Goal: Task Accomplishment & Management: Manage account settings

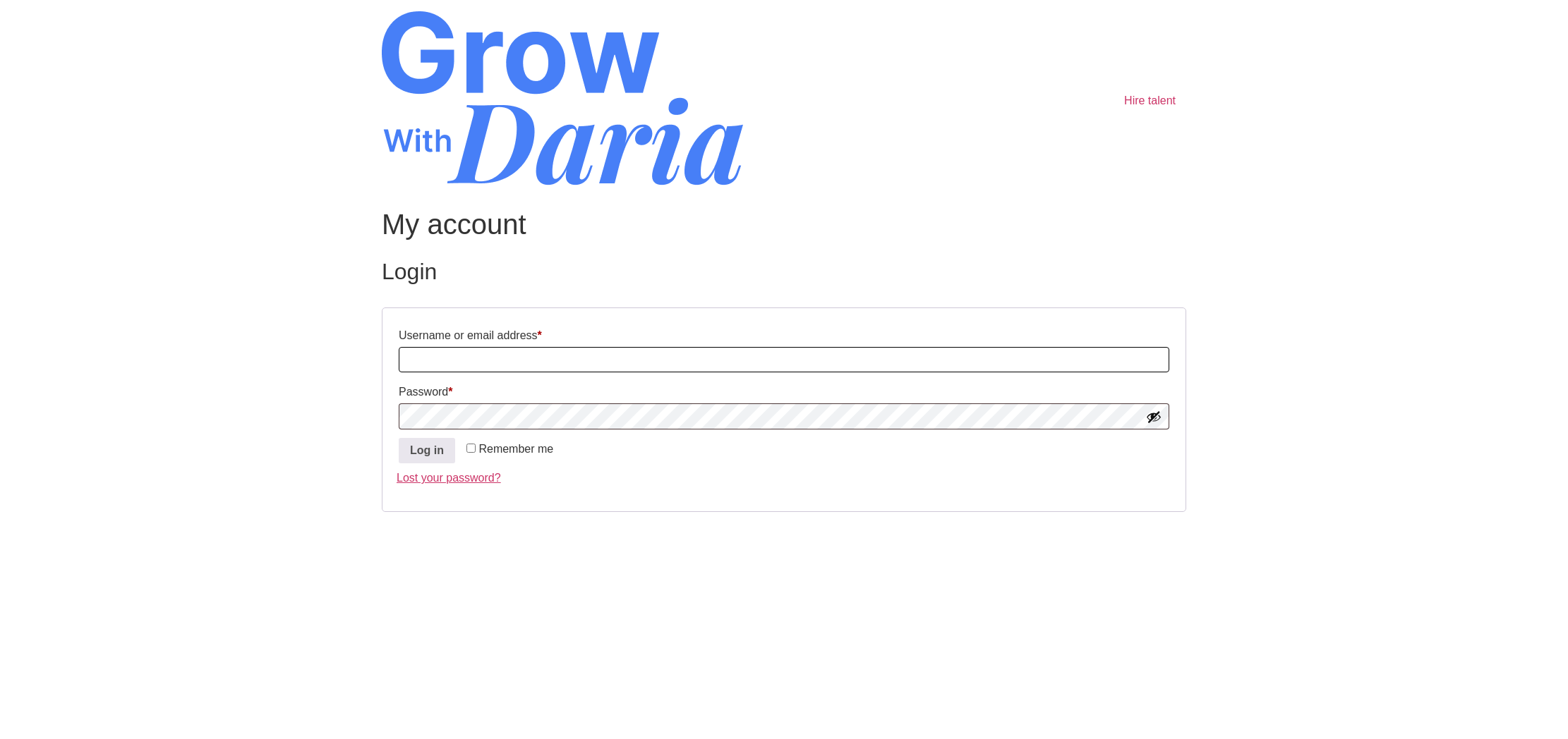
type input "shobhitm_81@yahoo.com"
drag, startPoint x: 427, startPoint y: 358, endPoint x: 224, endPoint y: 355, distance: 203.0
click at [224, 355] on body "Skip to content Hire talent My account Login Username or email address * Requir…" at bounding box center [784, 279] width 1568 height 558
paste input "[PERSON_NAME].[PERSON_NAME]-7644"
type input "[PERSON_NAME].[PERSON_NAME]-7644"
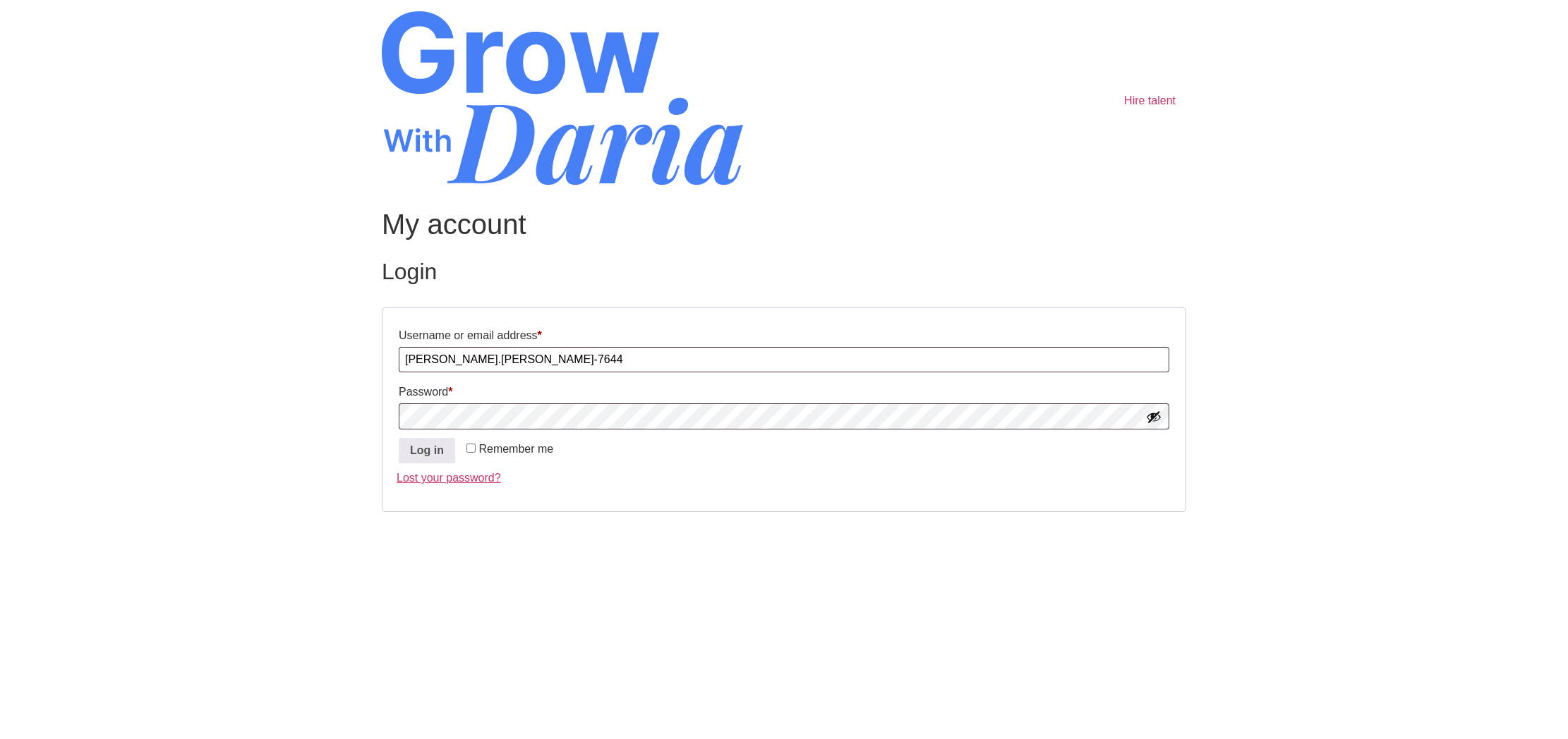
click at [923, 545] on footer at bounding box center [784, 546] width 805 height 23
click at [426, 448] on button "Log in" at bounding box center [426, 451] width 56 height 26
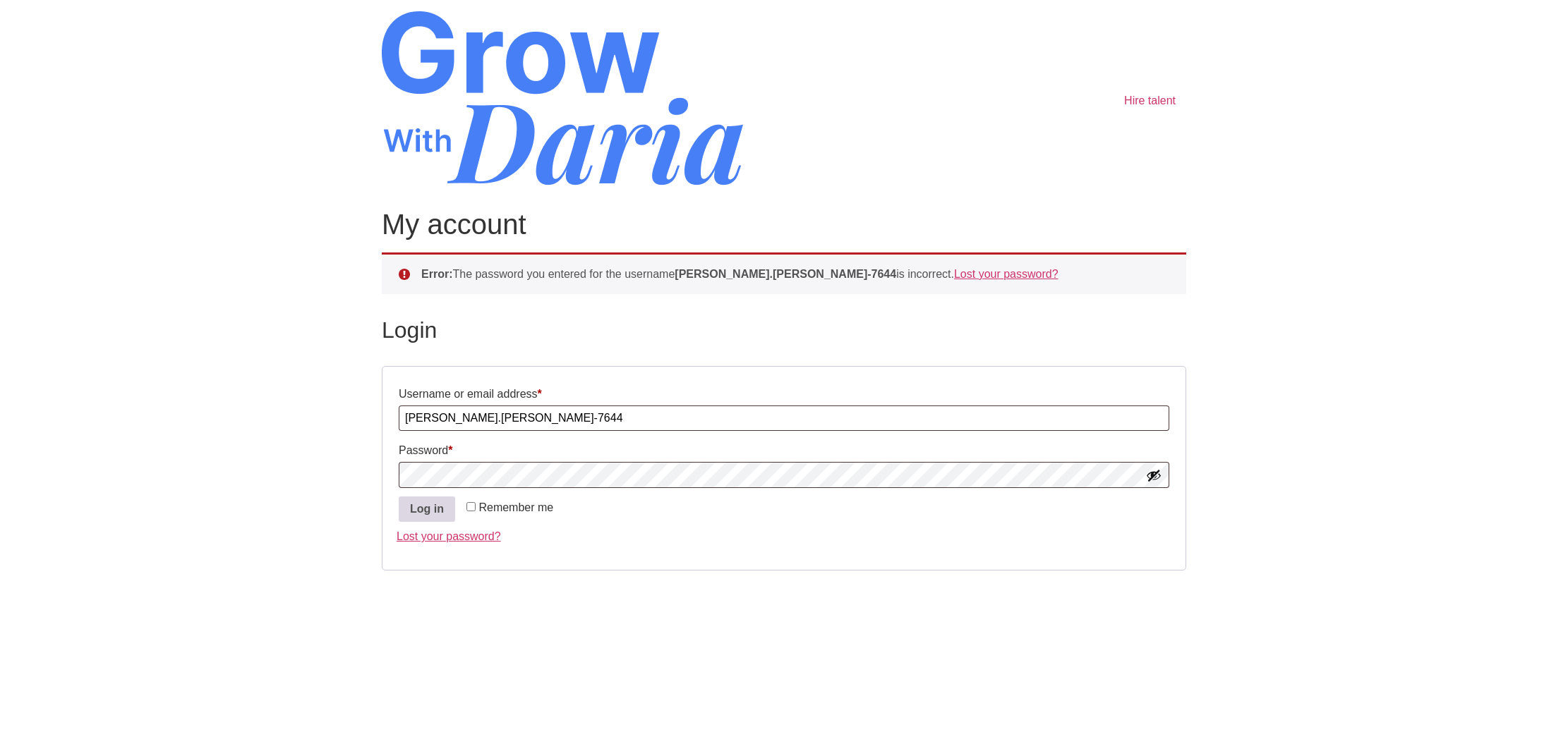
click at [421, 516] on button "Log in" at bounding box center [426, 510] width 56 height 26
click at [540, 462] on span at bounding box center [784, 475] width 771 height 26
drag, startPoint x: 541, startPoint y: 461, endPoint x: 533, endPoint y: 461, distance: 8.0
click at [533, 461] on p "Password * Required" at bounding box center [784, 463] width 775 height 52
click at [422, 506] on button "Log in" at bounding box center [426, 510] width 56 height 26
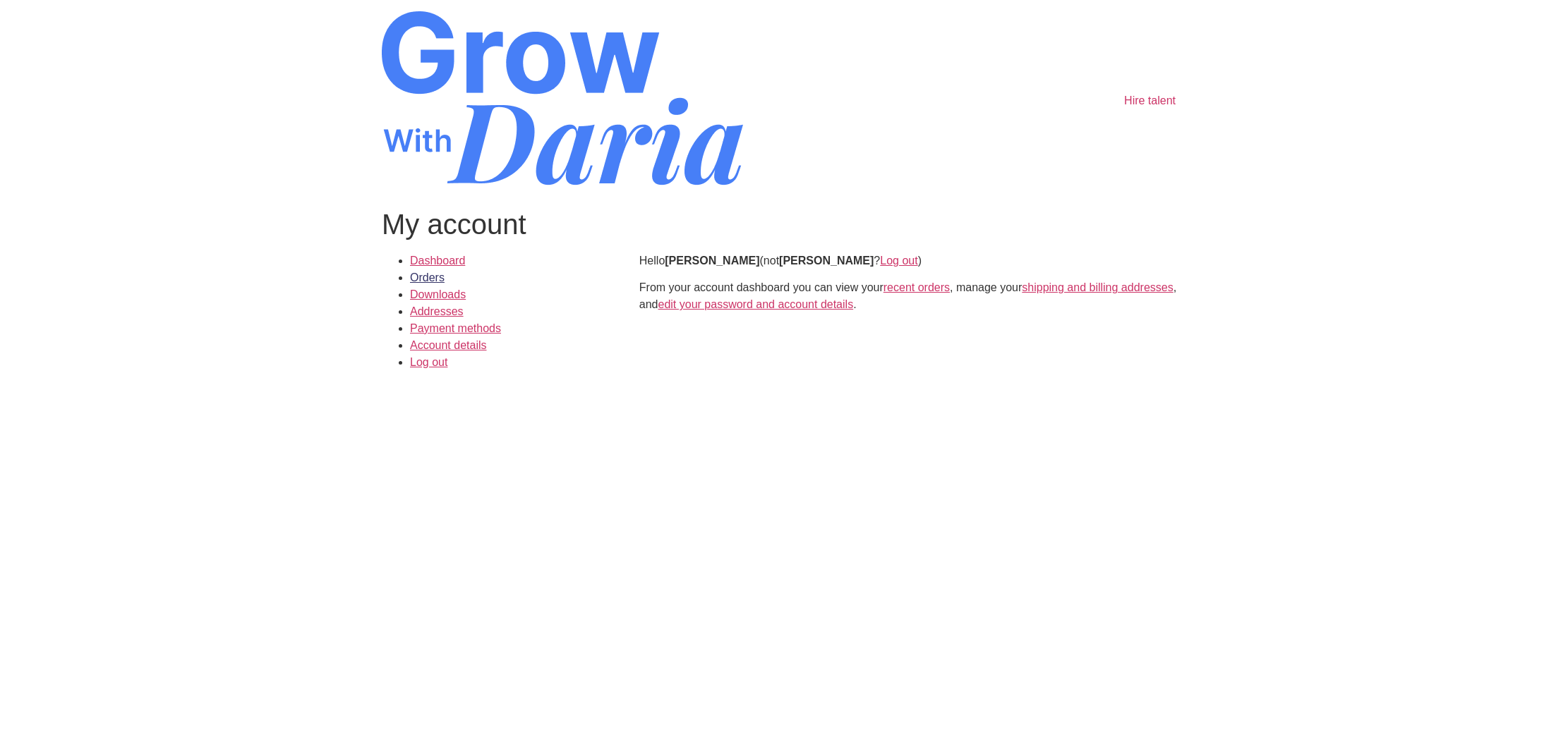
click at [435, 278] on link "Orders" at bounding box center [427, 277] width 35 height 12
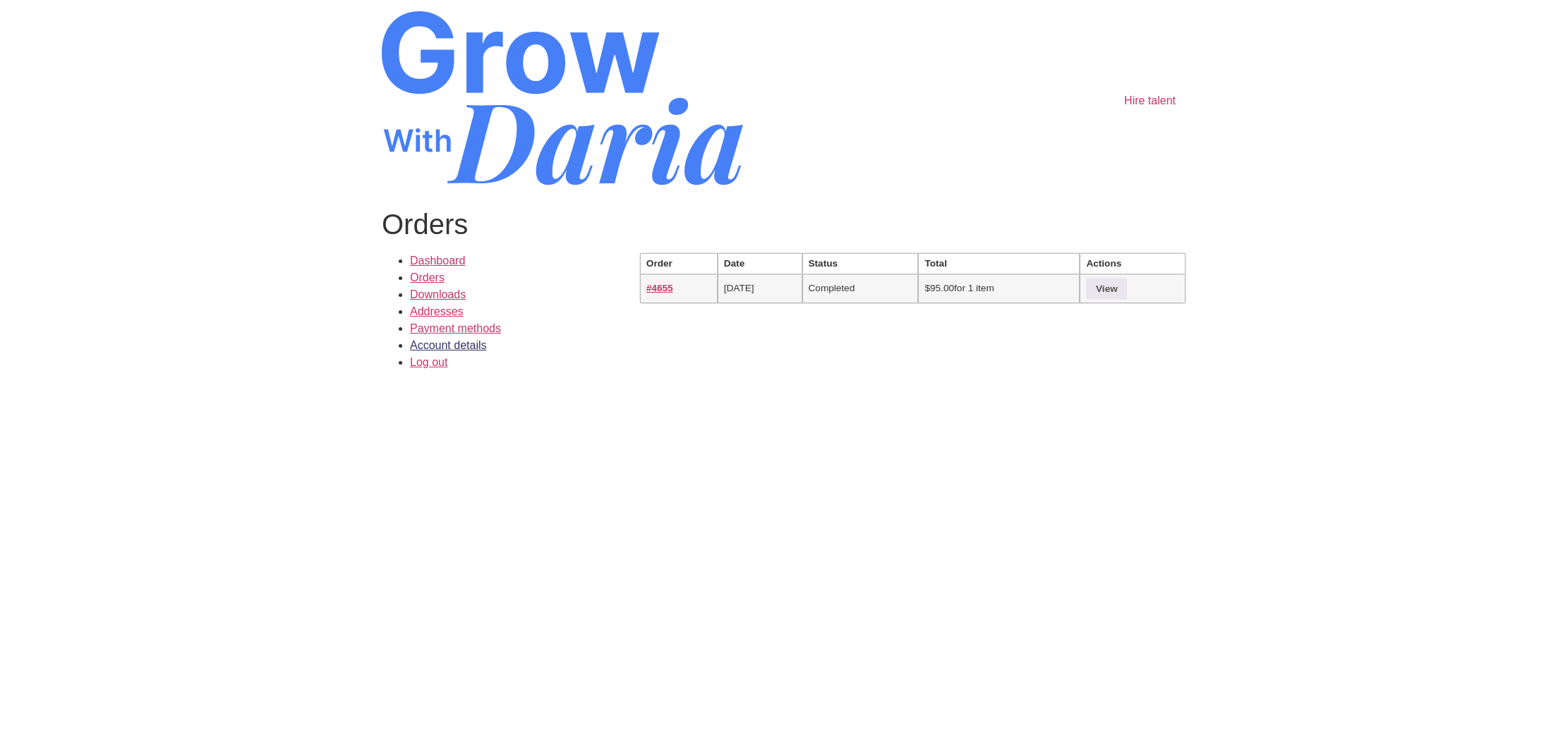
click at [424, 346] on link "Account details" at bounding box center [448, 345] width 77 height 12
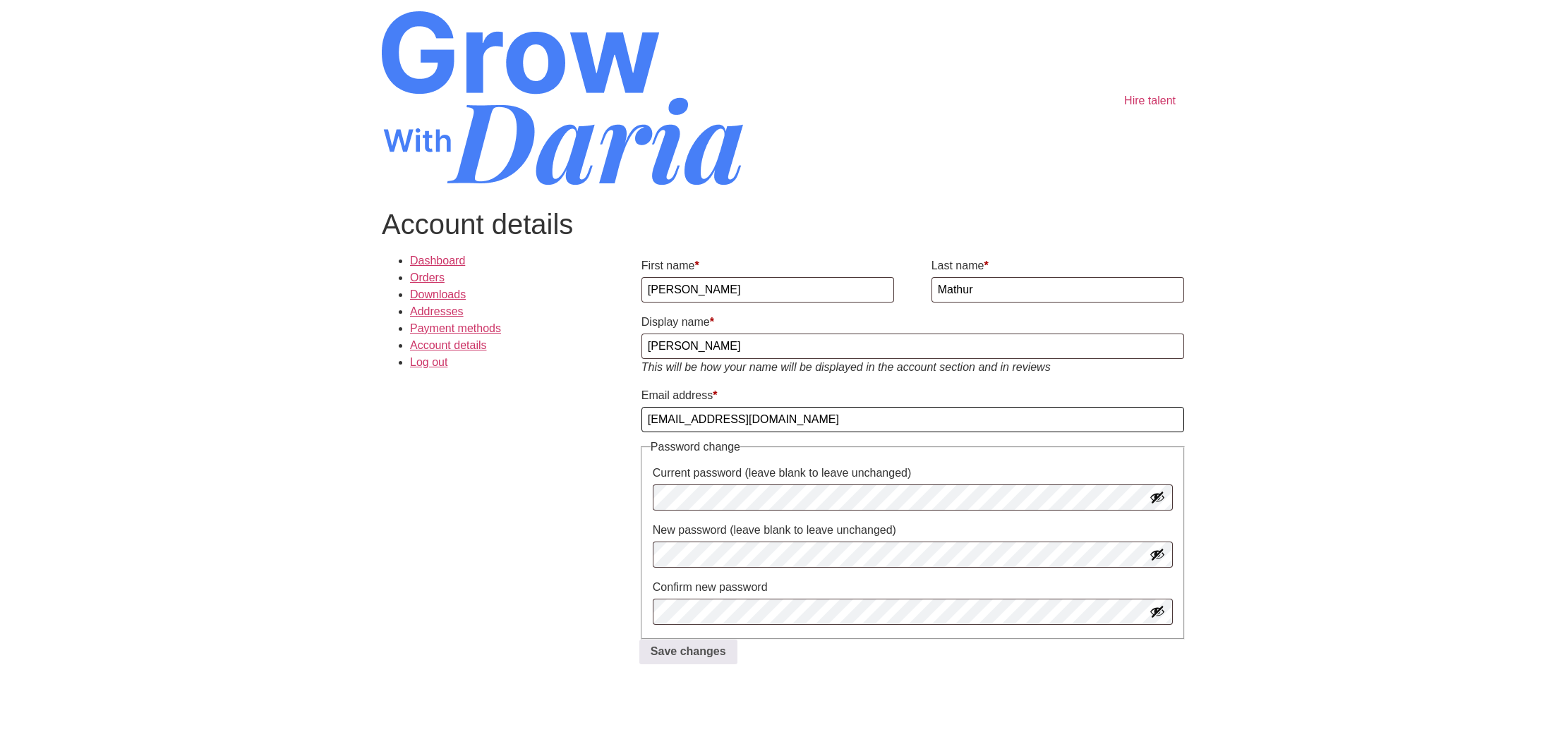
drag, startPoint x: 783, startPoint y: 421, endPoint x: 515, endPoint y: 423, distance: 268.0
click at [515, 423] on div "Dashboard Orders Downloads Addresses Payment methods Account details Log out Fi…" at bounding box center [784, 463] width 805 height 422
type input "shobhitm_81@yahoo.com"
click at [359, 477] on body "Skip to content Hire talent Account details Dashboard Orders Downloads Addresse…" at bounding box center [784, 349] width 1568 height 698
click at [1163, 497] on button "Show password" at bounding box center [1157, 497] width 16 height 16
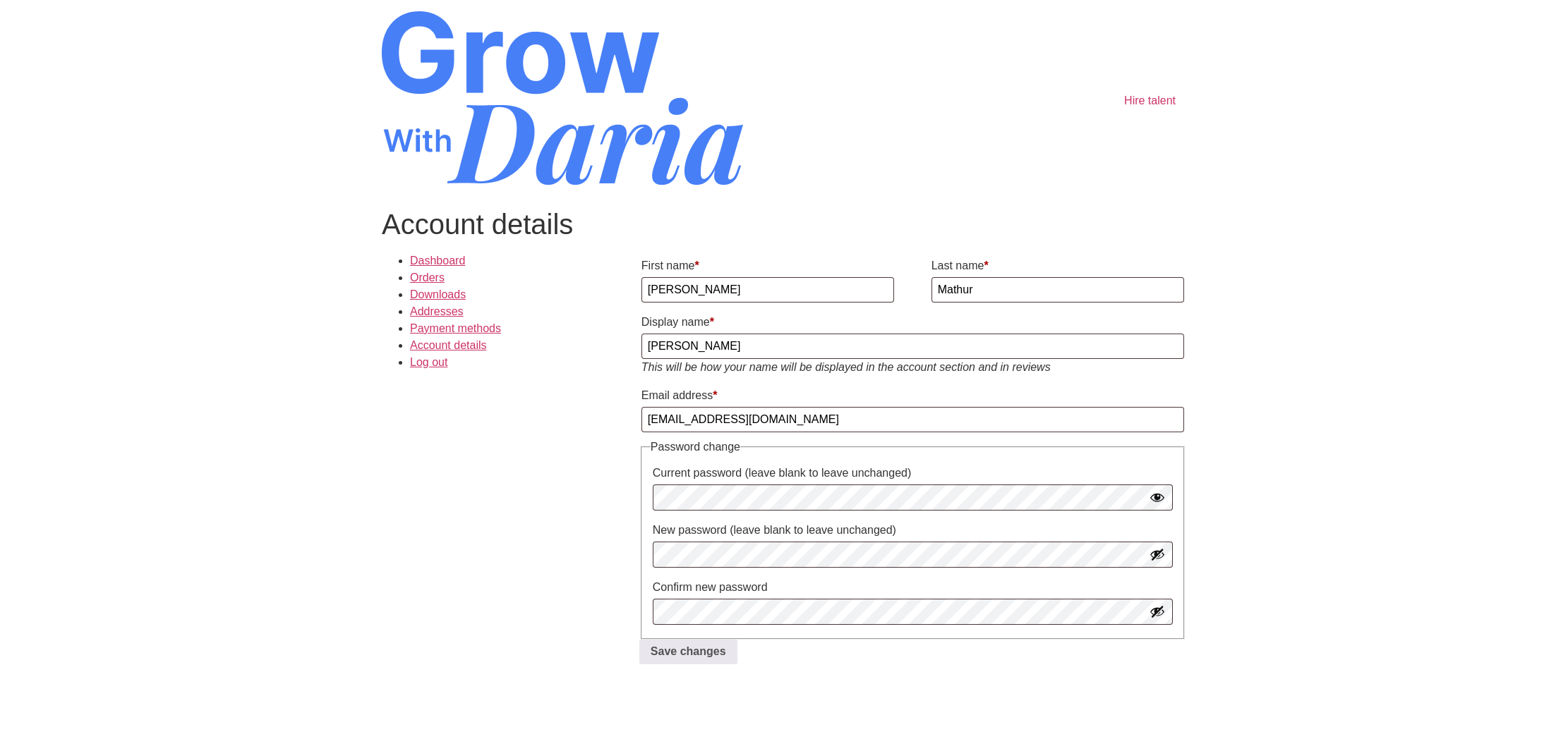
click at [1155, 559] on button "Show password" at bounding box center [1157, 554] width 16 height 16
click at [1160, 619] on button "Show password" at bounding box center [1157, 611] width 16 height 16
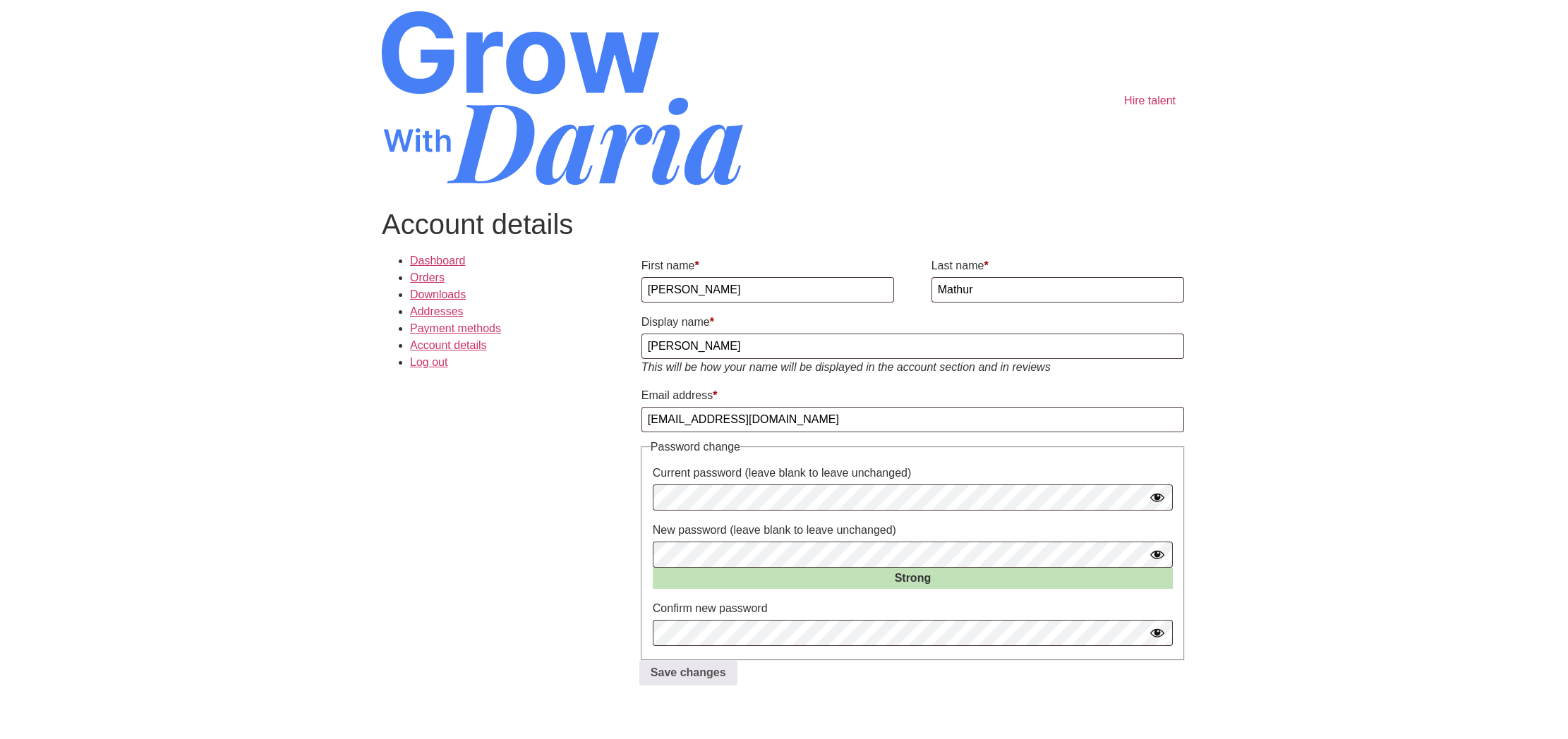
click at [824, 684] on p "Save changes" at bounding box center [912, 674] width 547 height 26
click at [724, 676] on button "Save changes" at bounding box center [688, 674] width 99 height 26
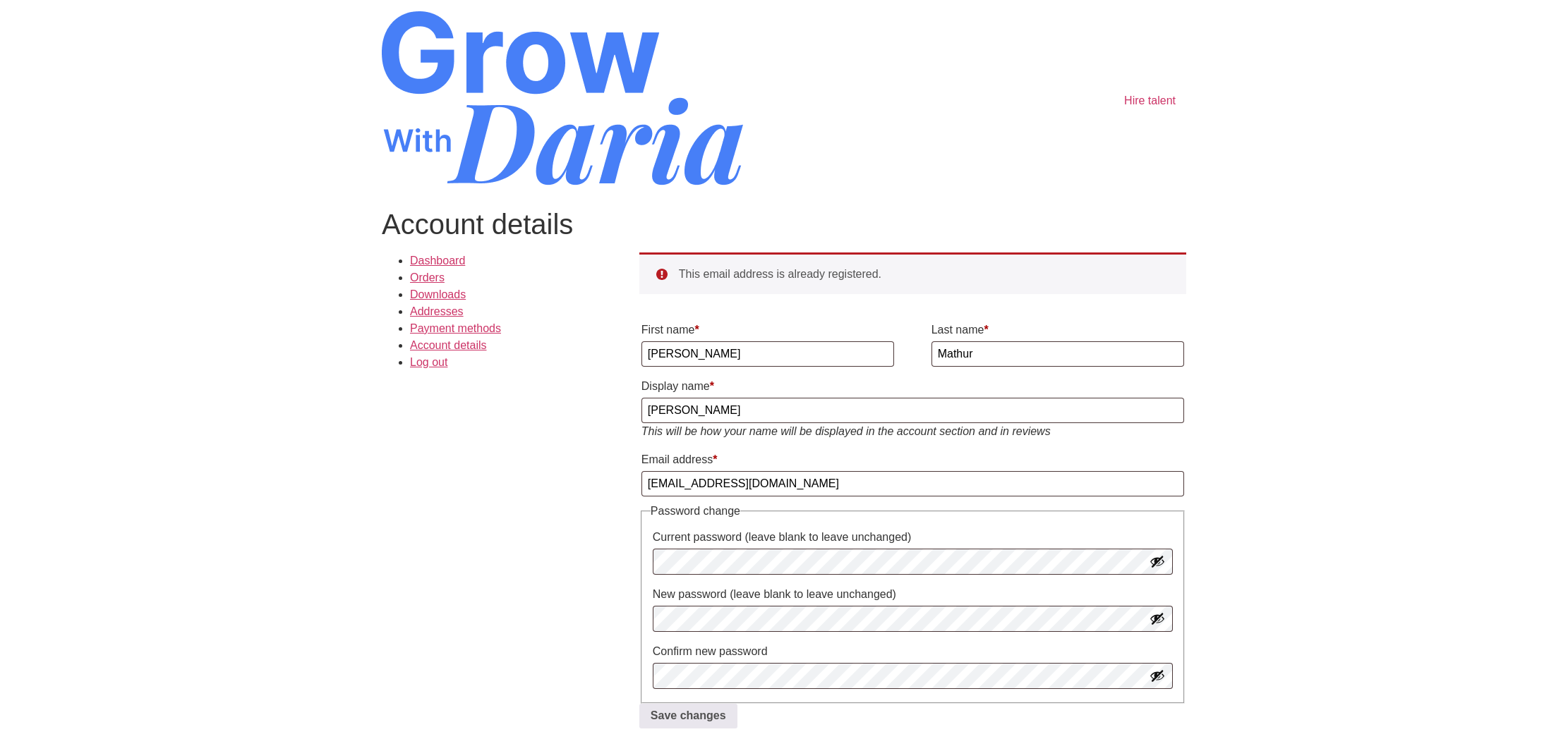
scroll to position [24, 0]
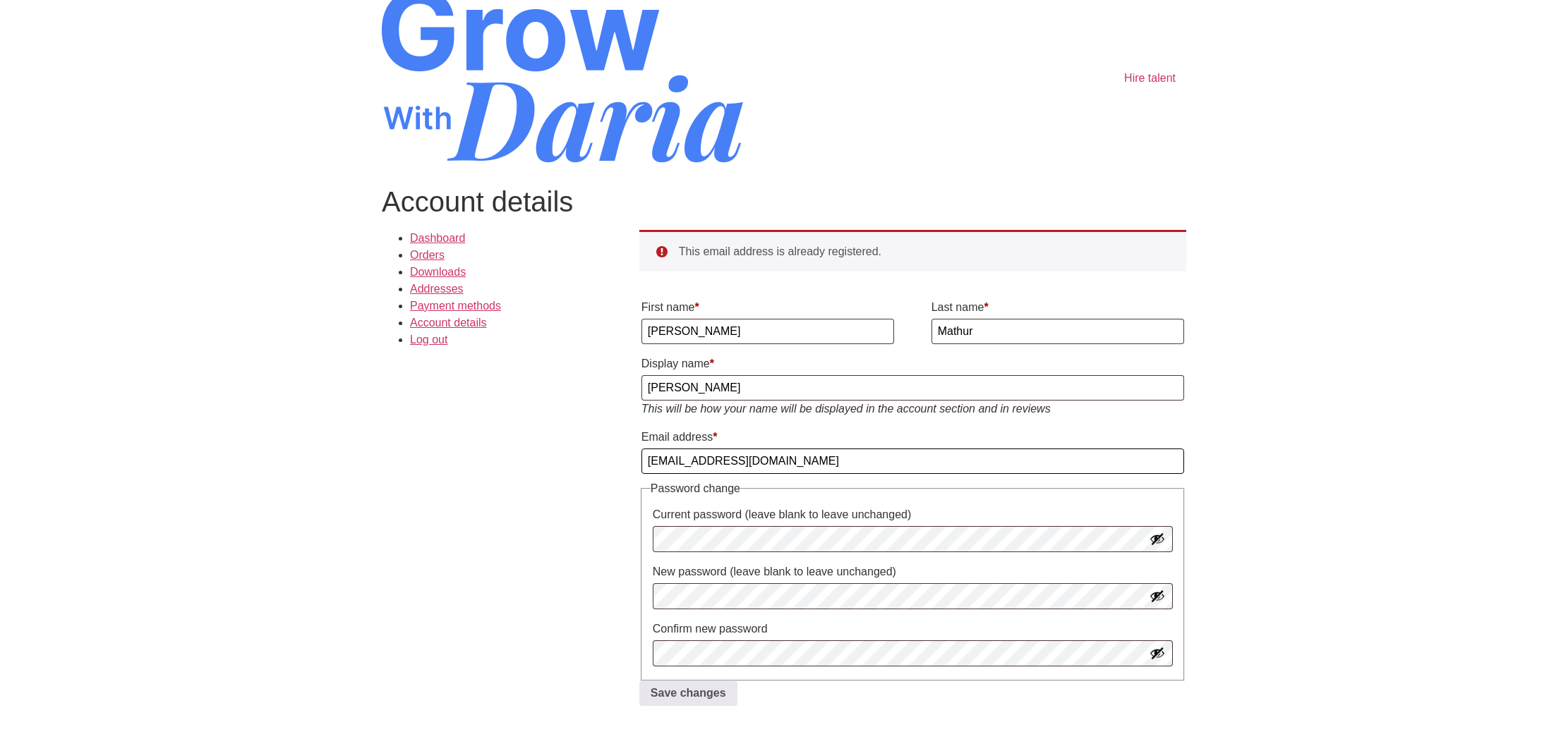
drag, startPoint x: 821, startPoint y: 464, endPoint x: 1019, endPoint y: 456, distance: 198.2
click at [726, 461] on input "mshobhit_81@yahoo.com" at bounding box center [912, 461] width 542 height 26
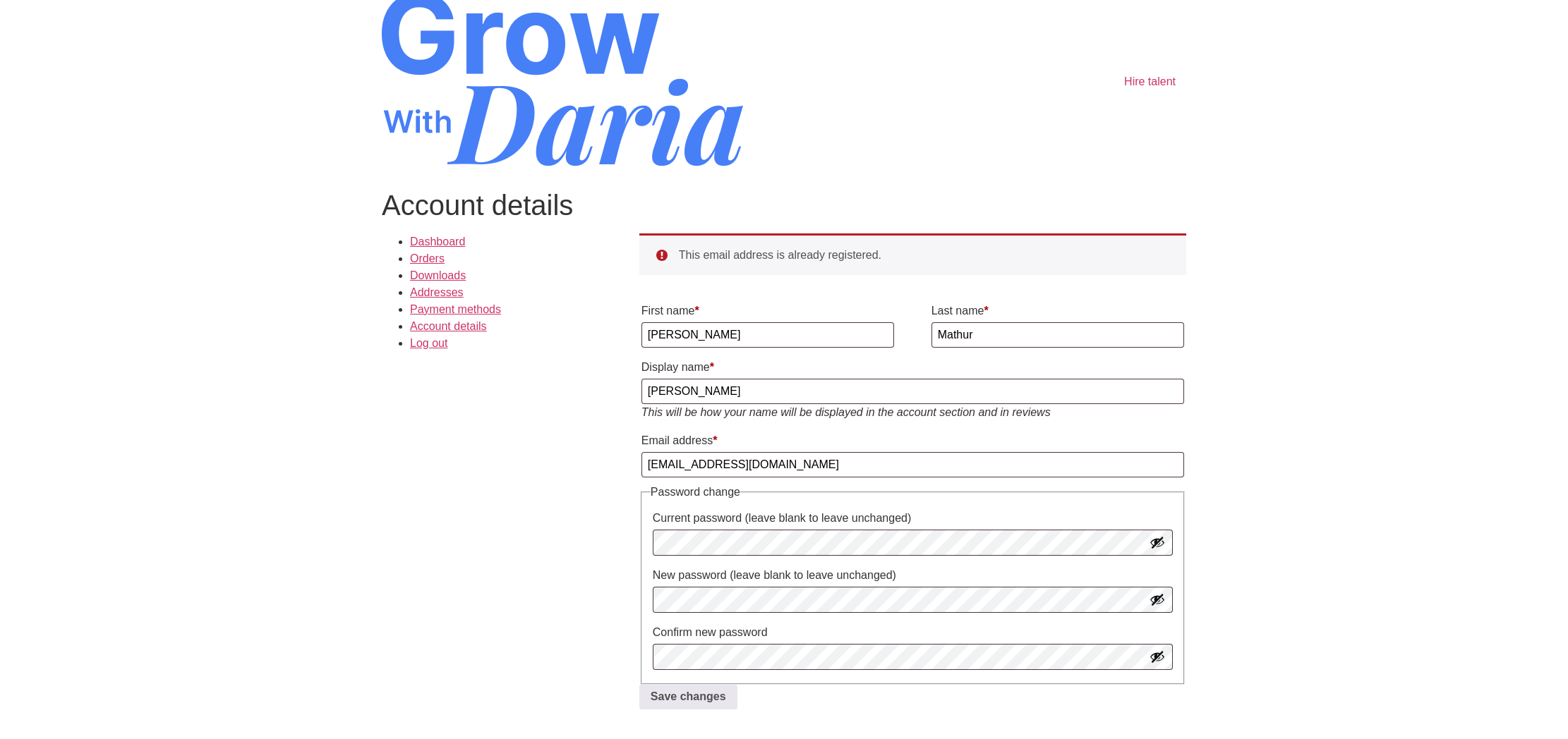
click at [1564, 458] on body "Skip to content Hire talent Account details Dashboard Orders Downloads Addresse…" at bounding box center [784, 362] width 1568 height 762
click at [889, 525] on label "Current password (leave blank to leave unchanged)" at bounding box center [912, 518] width 520 height 23
click at [1160, 547] on button "Show password" at bounding box center [1157, 542] width 16 height 16
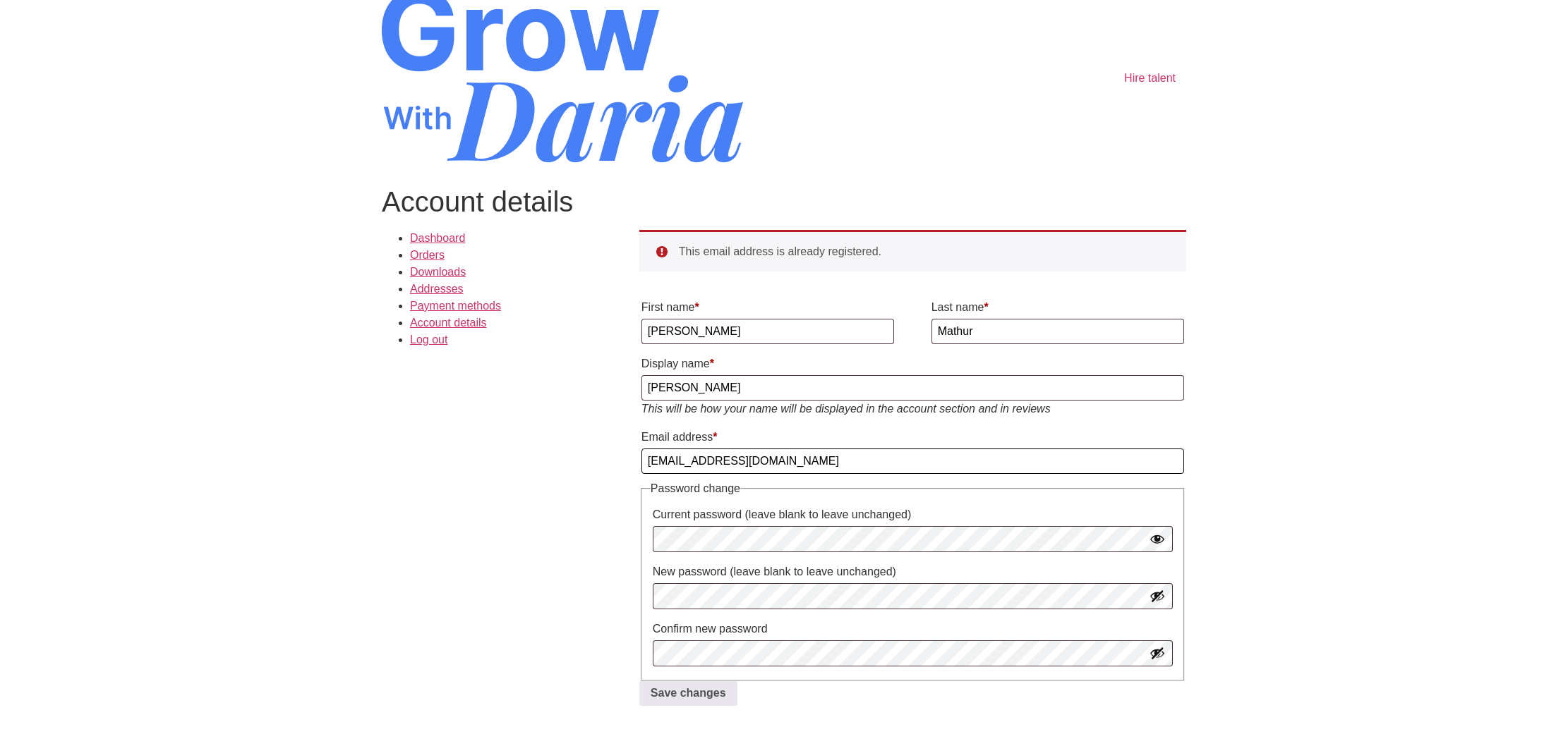
click at [703, 463] on input "mshobhit_81@gmail.com" at bounding box center [912, 461] width 542 height 26
click at [828, 467] on input "mshobhit81@gmail.com" at bounding box center [912, 461] width 542 height 26
type input "mshobhit81@gmail.com"
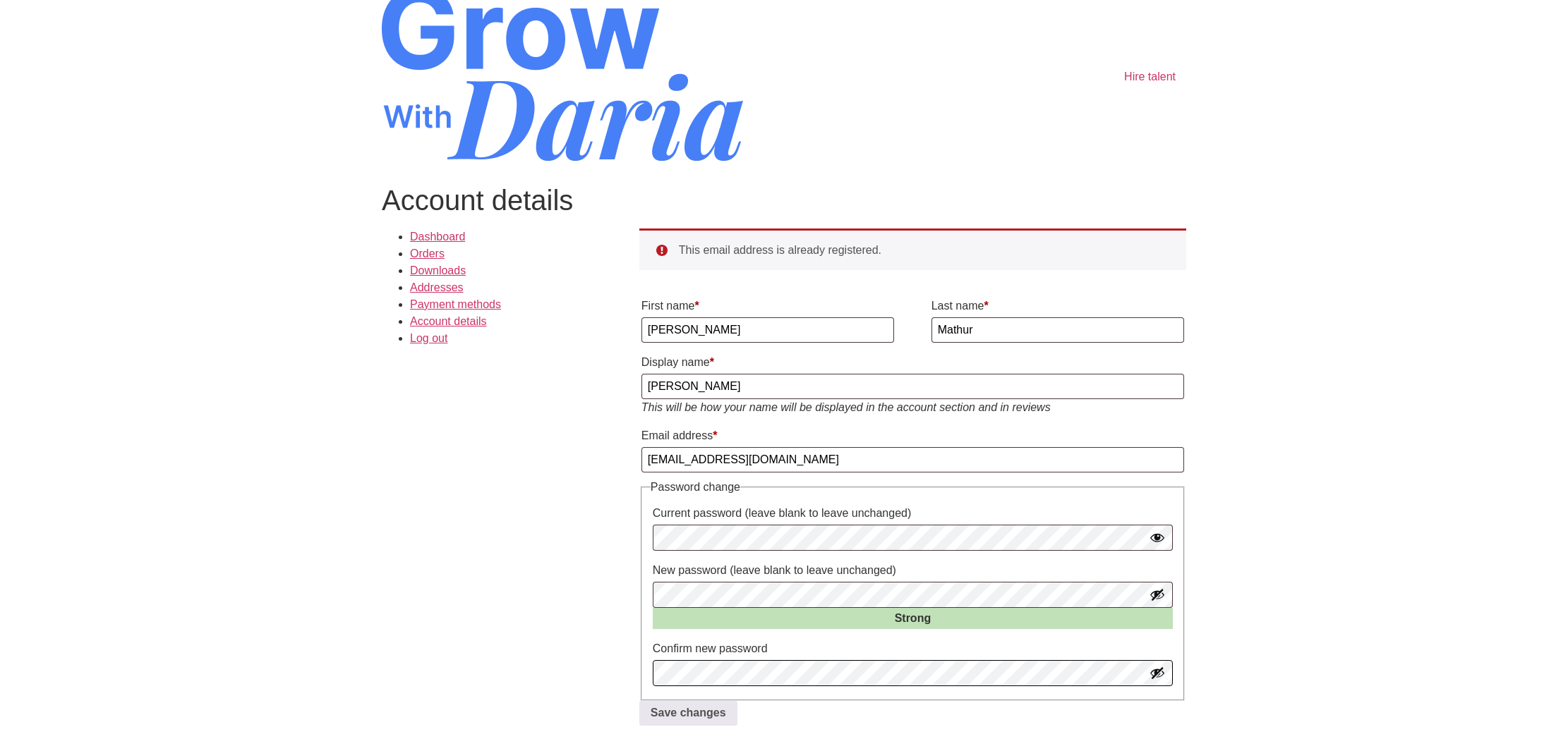
scroll to position [25, 0]
click at [538, 689] on div "Dashboard Orders Downloads Addresses Payment methods Account details Log out Th…" at bounding box center [784, 482] width 805 height 508
click at [660, 716] on button "Save changes" at bounding box center [688, 713] width 99 height 26
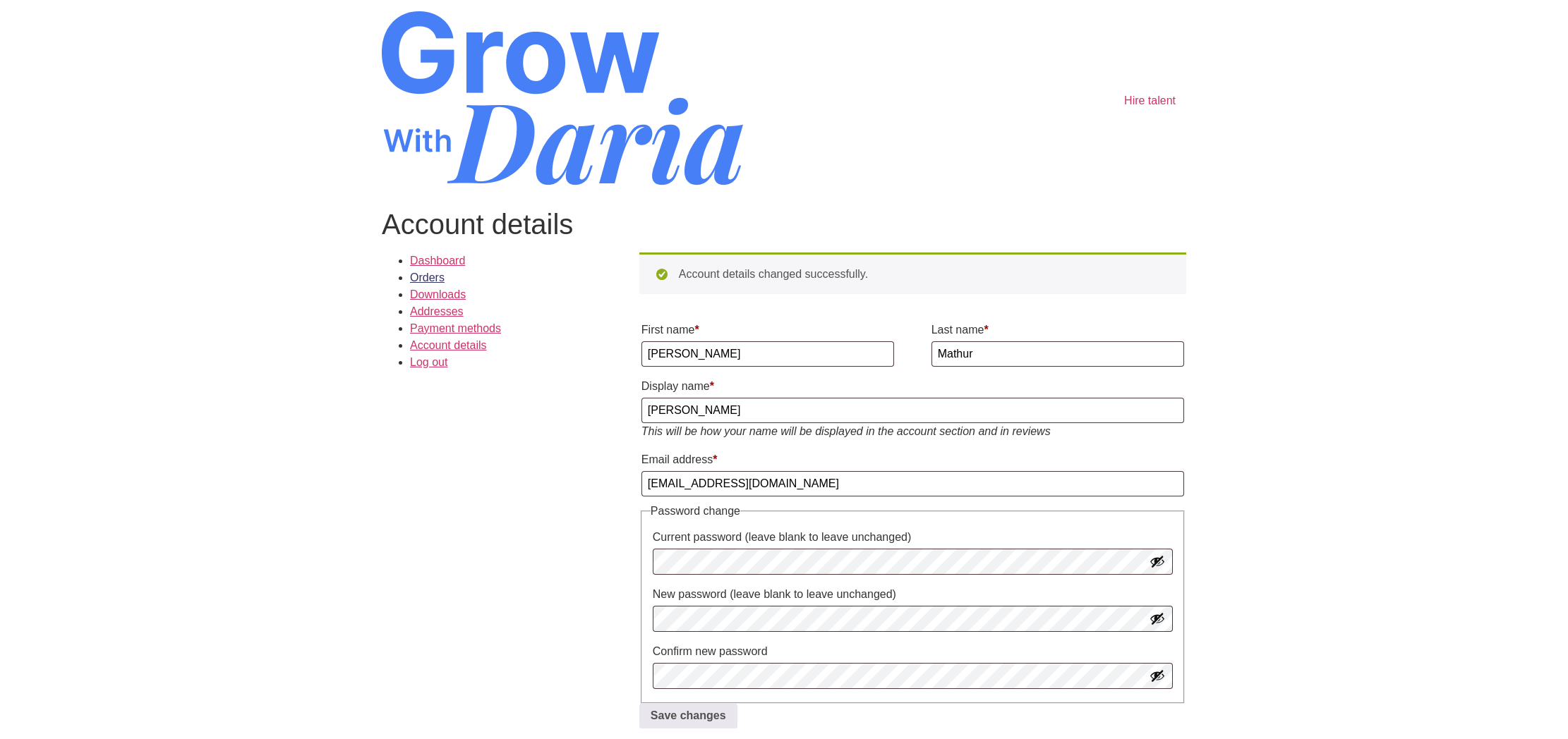
click at [436, 276] on link "Orders" at bounding box center [427, 277] width 35 height 12
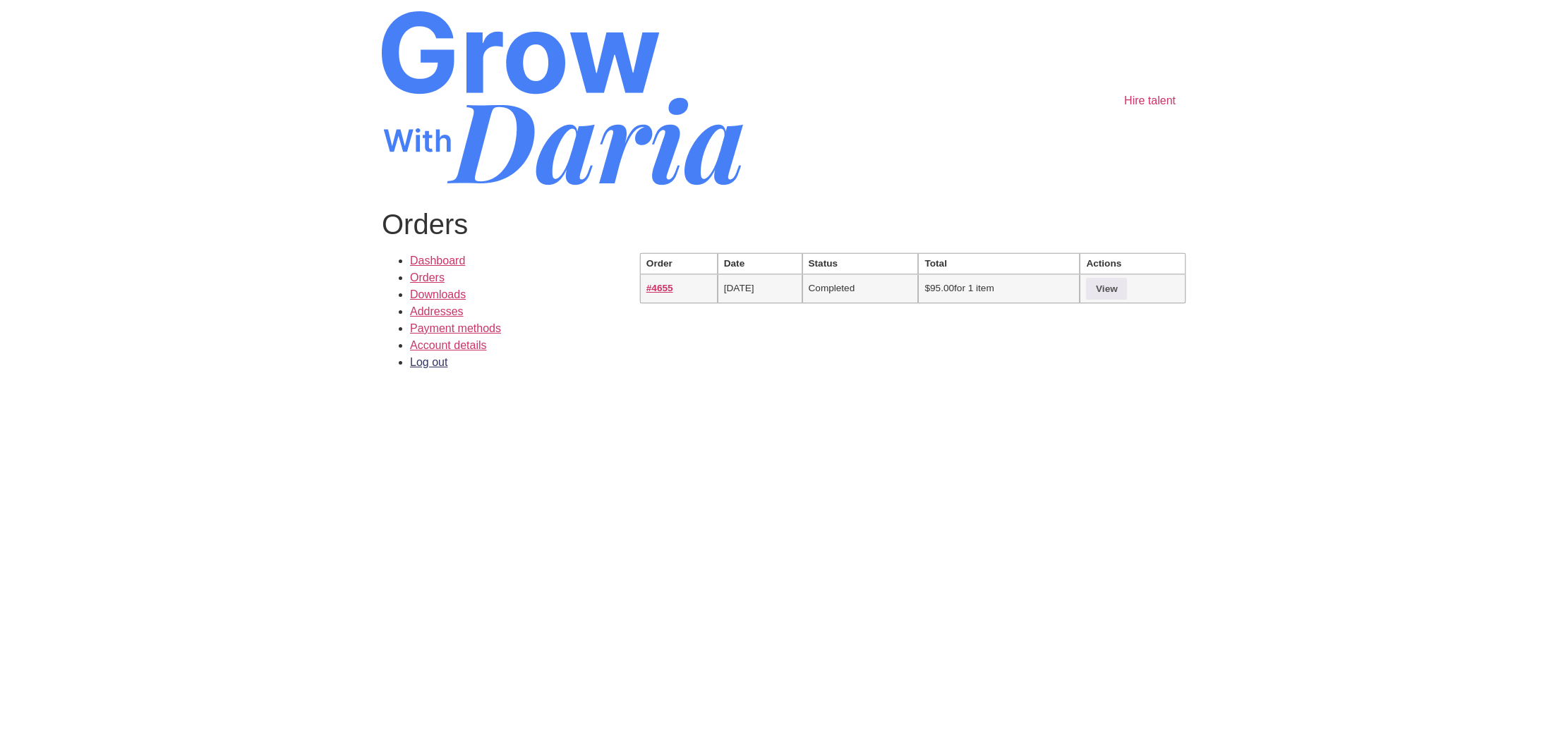
click at [437, 364] on link "Log out" at bounding box center [428, 362] width 38 height 12
